Goal: Find specific page/section: Find specific page/section

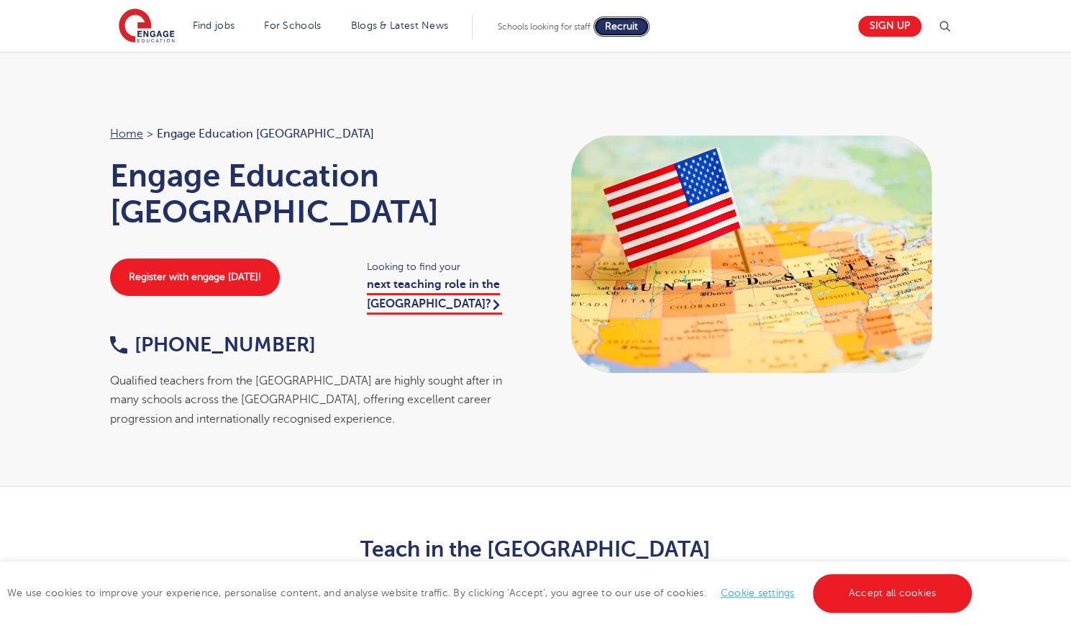
click at [635, 24] on span "Recruit" at bounding box center [621, 26] width 33 height 11
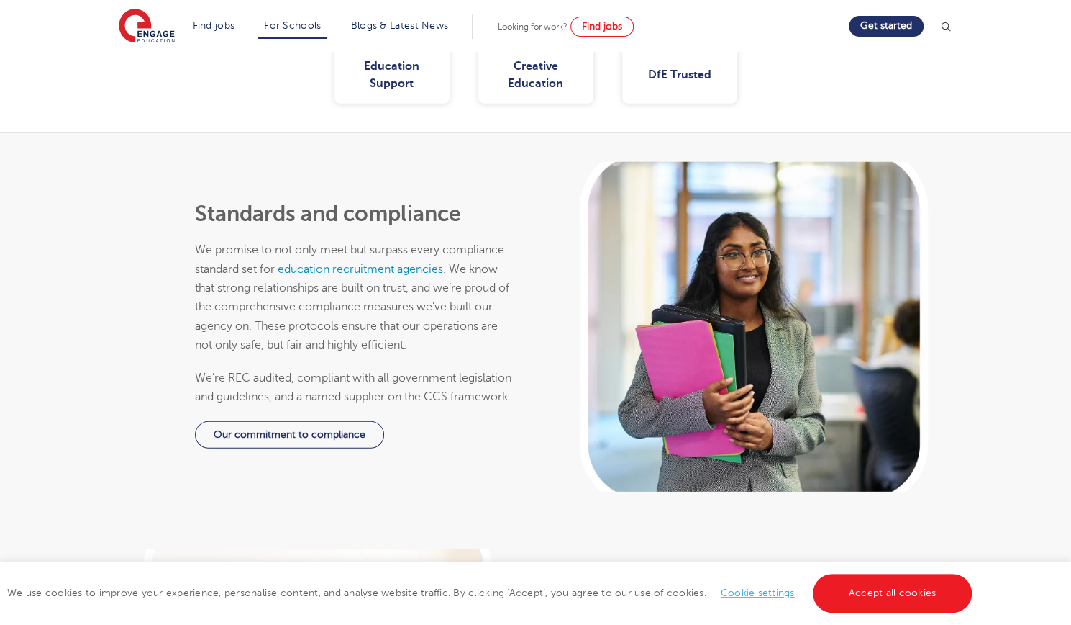
scroll to position [2206, 0]
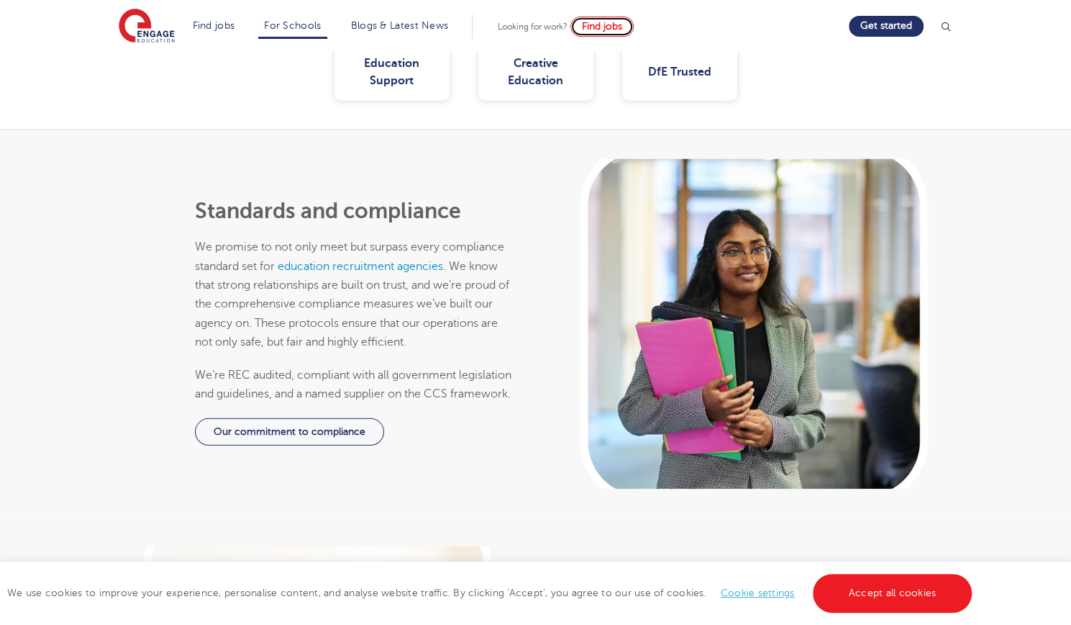
click at [634, 24] on link "Find jobs" at bounding box center [602, 27] width 63 height 20
